Goal: Task Accomplishment & Management: Manage account settings

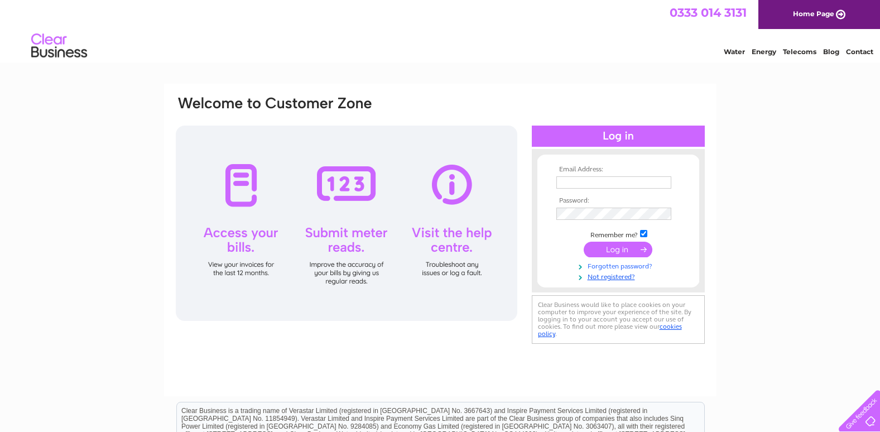
click at [639, 264] on link "Forgotten password?" at bounding box center [619, 265] width 127 height 11
click at [527, 65] on html "0333 014 3131 Home Page Water Energy Telecoms Blog Contact" at bounding box center [440, 32] width 880 height 65
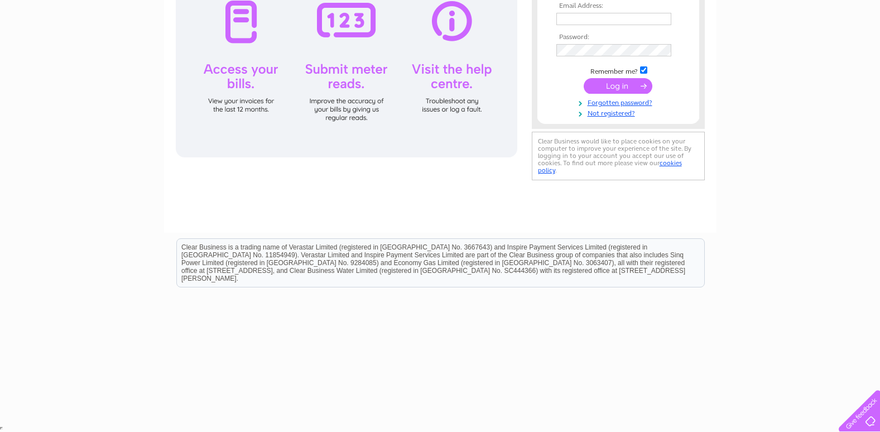
scroll to position [141, 0]
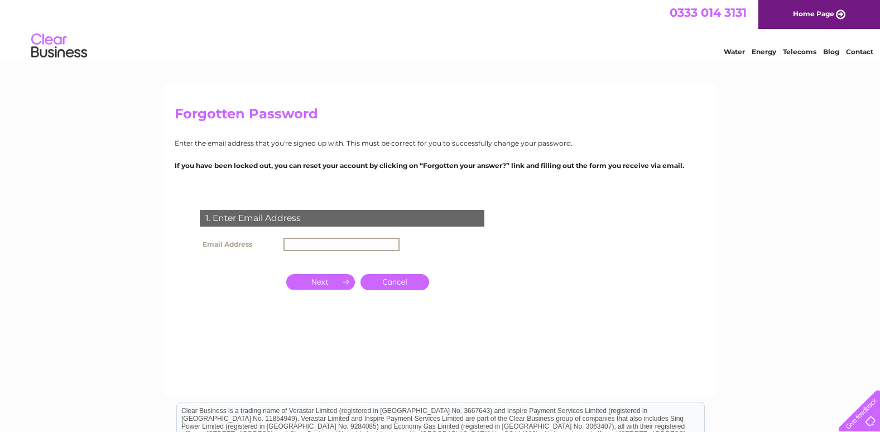
click at [316, 245] on input "text" at bounding box center [341, 244] width 116 height 13
paste input "smith@getemails.uk"
click at [341, 279] on input "button" at bounding box center [320, 281] width 69 height 16
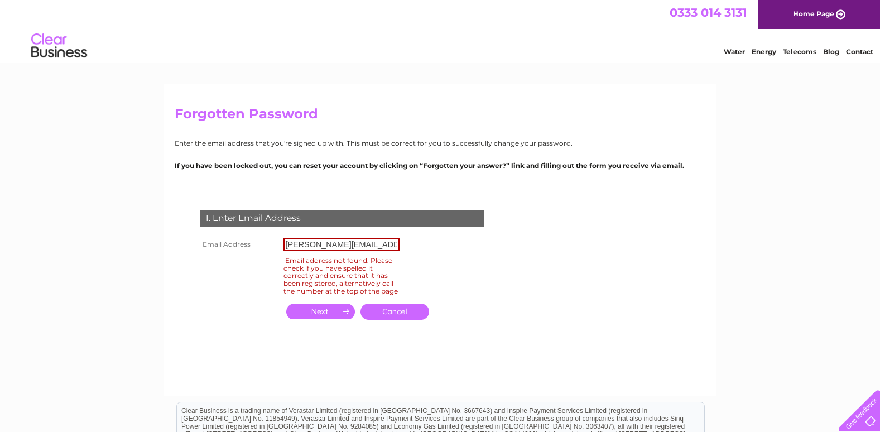
click at [365, 245] on input "smith@getemails.uk" at bounding box center [341, 244] width 116 height 13
type input "smith@getemails.uk"
click at [341, 319] on input "button" at bounding box center [320, 312] width 69 height 16
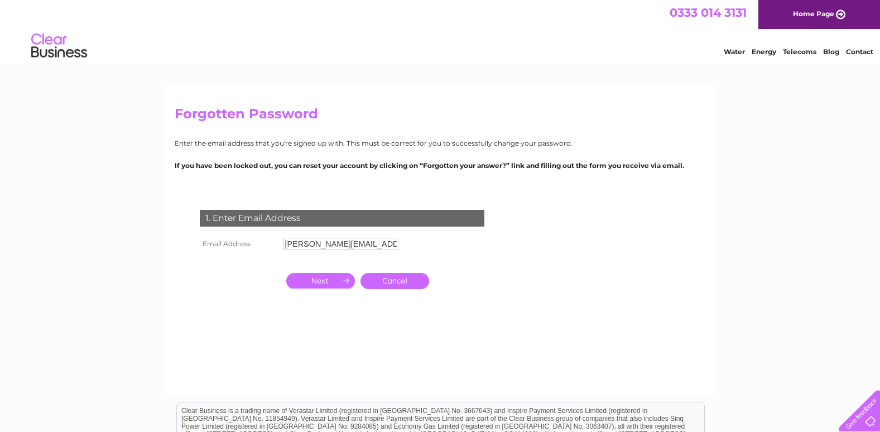
click at [322, 282] on input "button" at bounding box center [320, 281] width 69 height 16
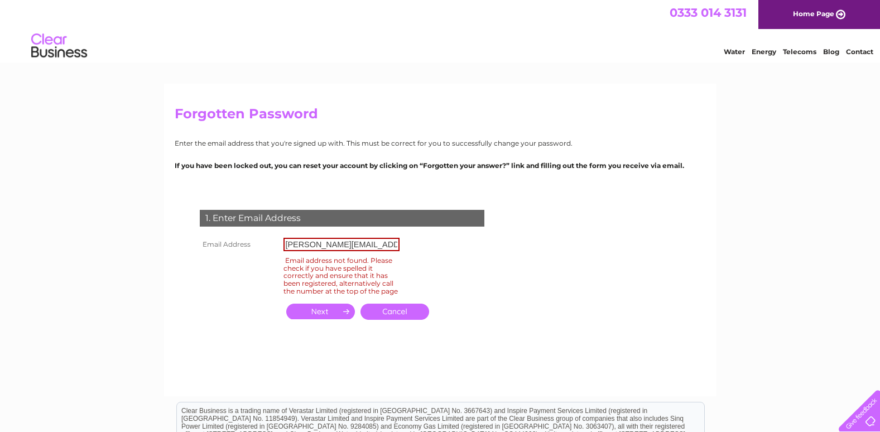
click at [322, 281] on div "Email address not found. Please check if you have spelled it correctly and ensu…" at bounding box center [341, 275] width 116 height 42
